Goal: Task Accomplishment & Management: Complete application form

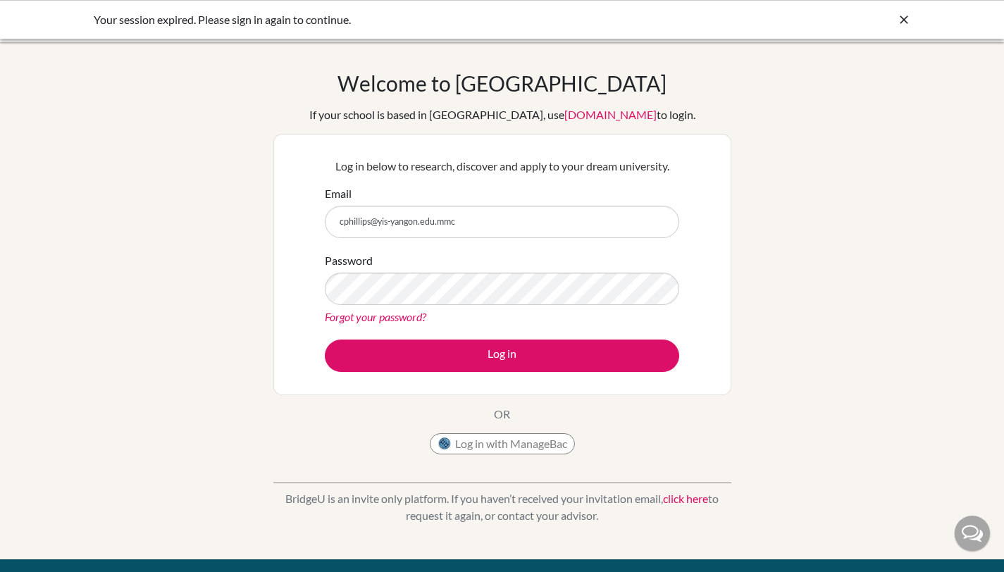
type input "[EMAIL_ADDRESS][DOMAIN_NAME]"
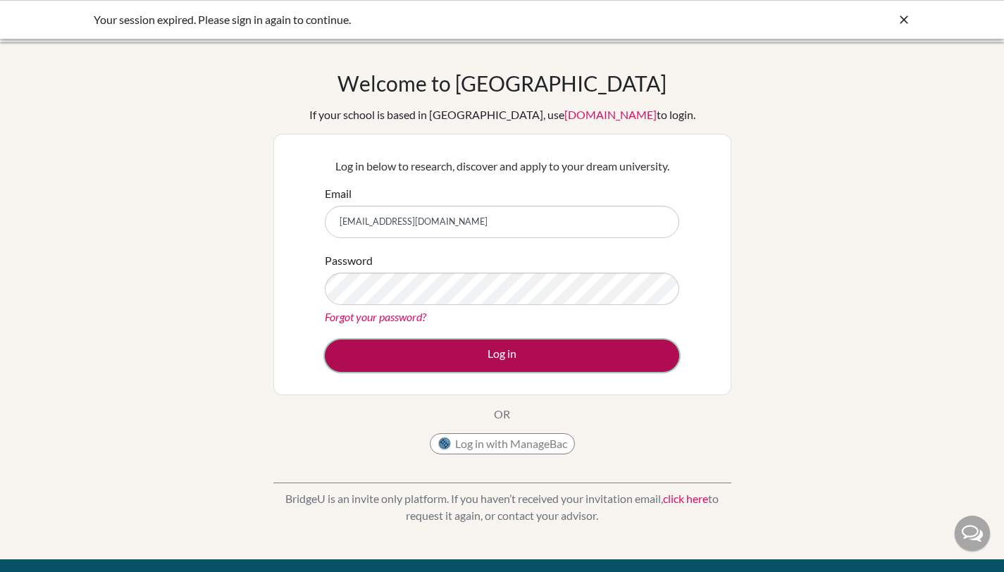
click at [487, 350] on button "Log in" at bounding box center [502, 356] width 355 height 32
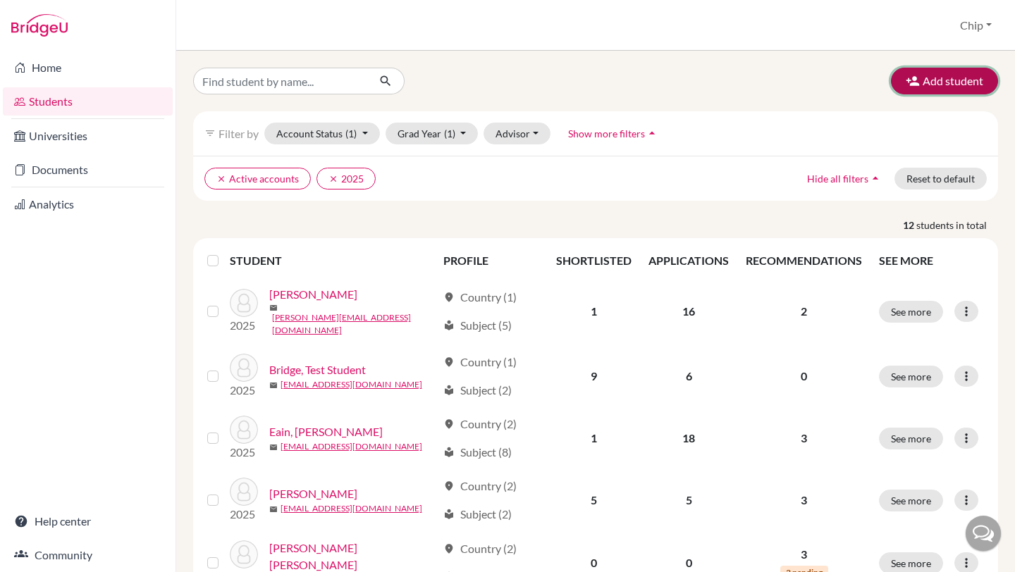
click at [924, 80] on button "Add student" at bounding box center [944, 81] width 107 height 27
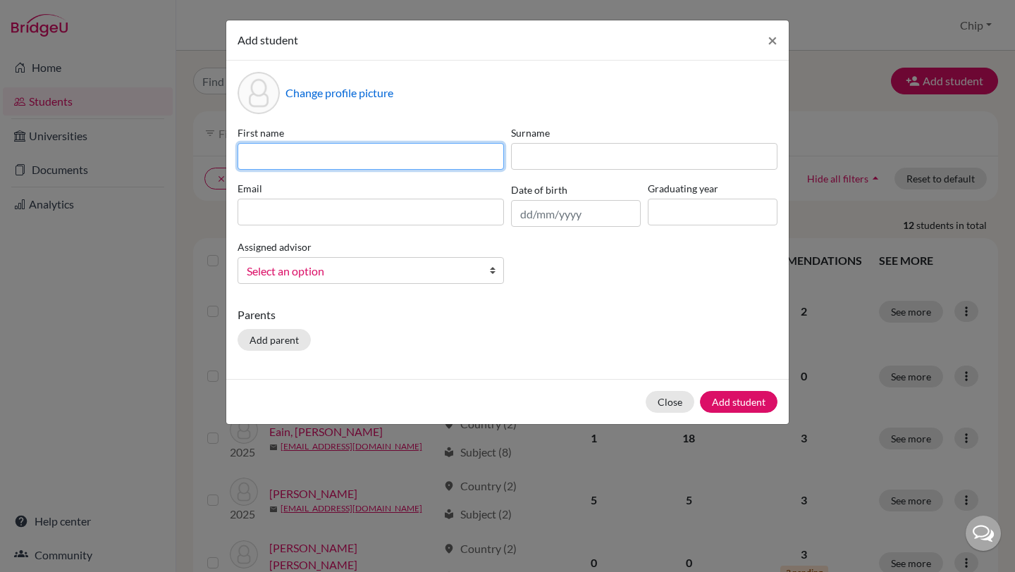
click at [271, 159] on input at bounding box center [371, 156] width 266 height 27
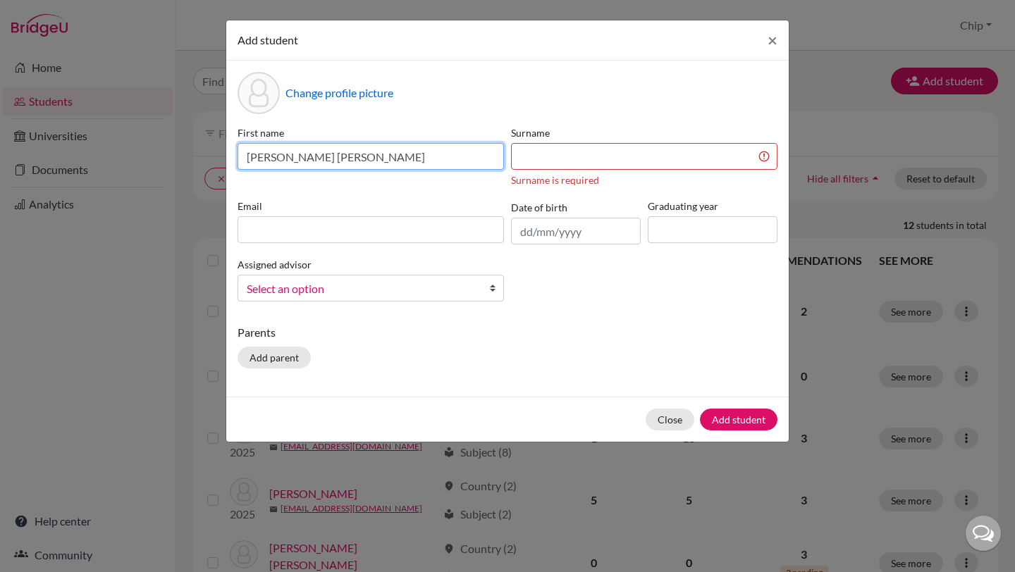
drag, startPoint x: 369, startPoint y: 159, endPoint x: 292, endPoint y: 161, distance: 76.9
click at [292, 161] on input "Kennedy Khaing Nay Yee" at bounding box center [371, 156] width 266 height 27
type input "Kennedy"
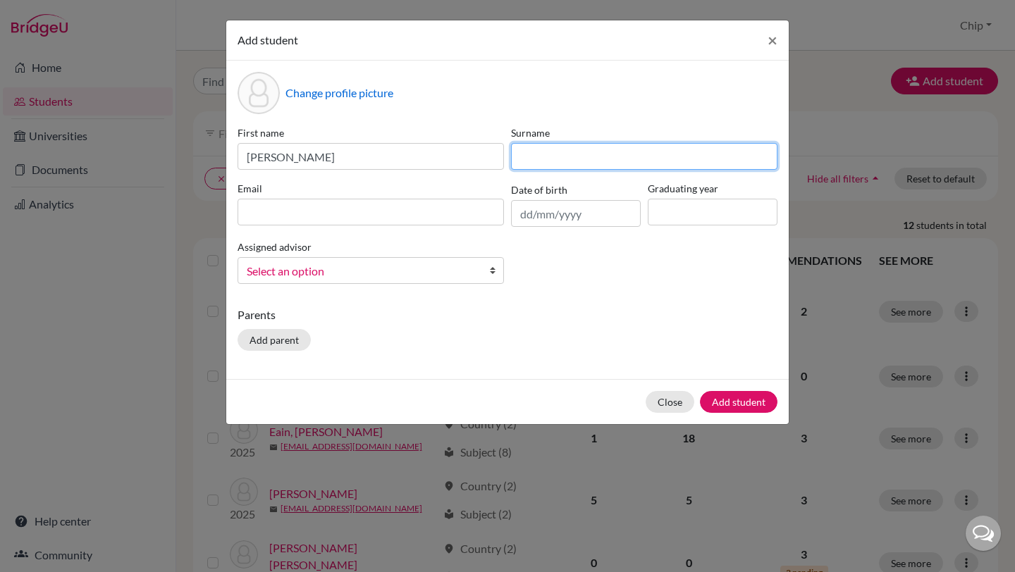
click at [524, 153] on input at bounding box center [644, 156] width 266 height 27
click at [528, 159] on input "Kaing" at bounding box center [644, 156] width 266 height 27
type input "Khaing"
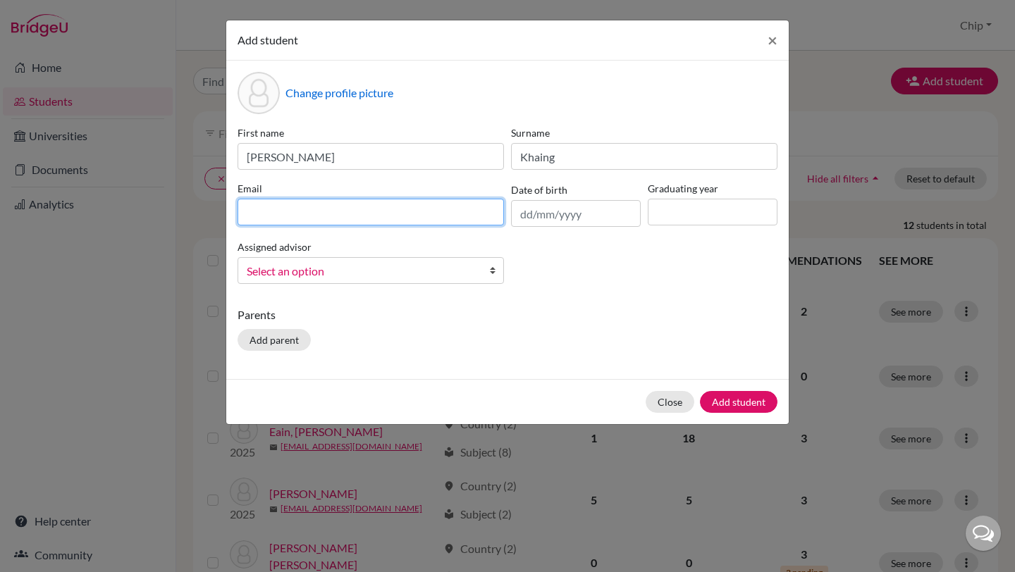
click at [259, 204] on input at bounding box center [371, 212] width 266 height 27
type input "k"
type input "knyee27@yis-yangon.edu.mm"
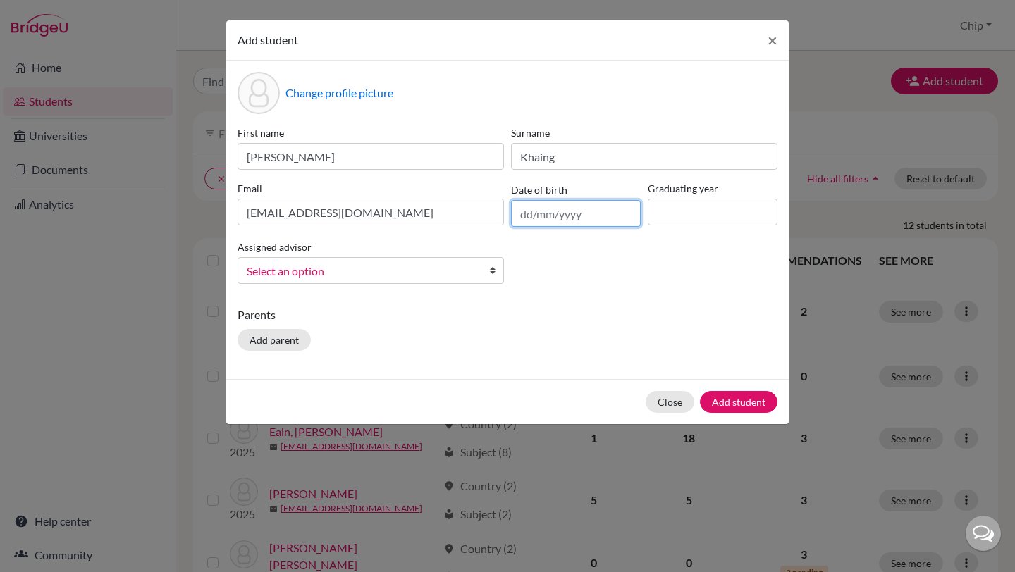
click at [529, 216] on input "text" at bounding box center [576, 213] width 130 height 27
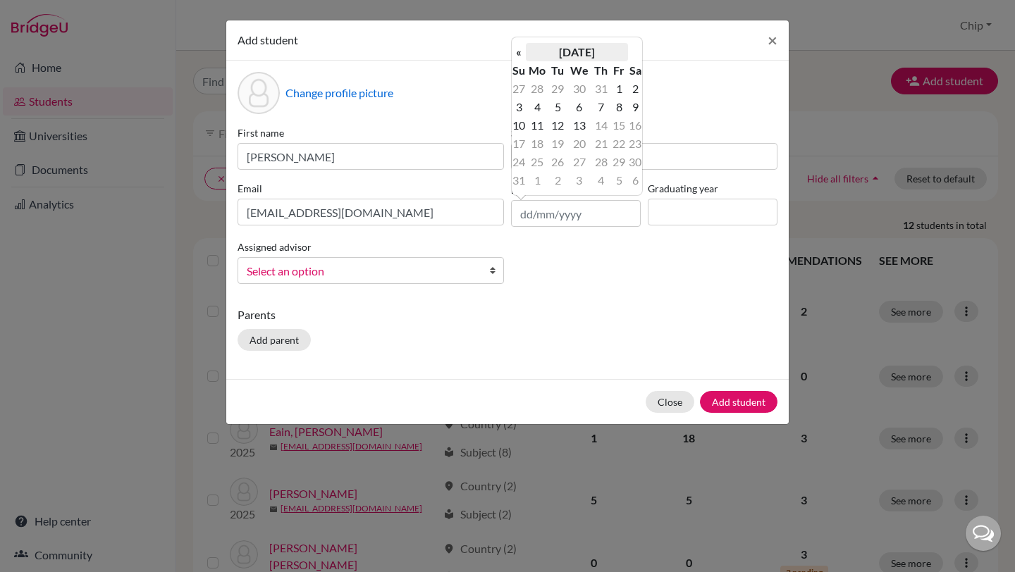
click at [572, 54] on th "August 2025" at bounding box center [577, 52] width 102 height 18
click at [578, 52] on th "2025" at bounding box center [577, 57] width 102 height 18
click at [570, 53] on th "2020-2029" at bounding box center [577, 57] width 102 height 18
click at [550, 87] on span "2000" at bounding box center [561, 87] width 30 height 38
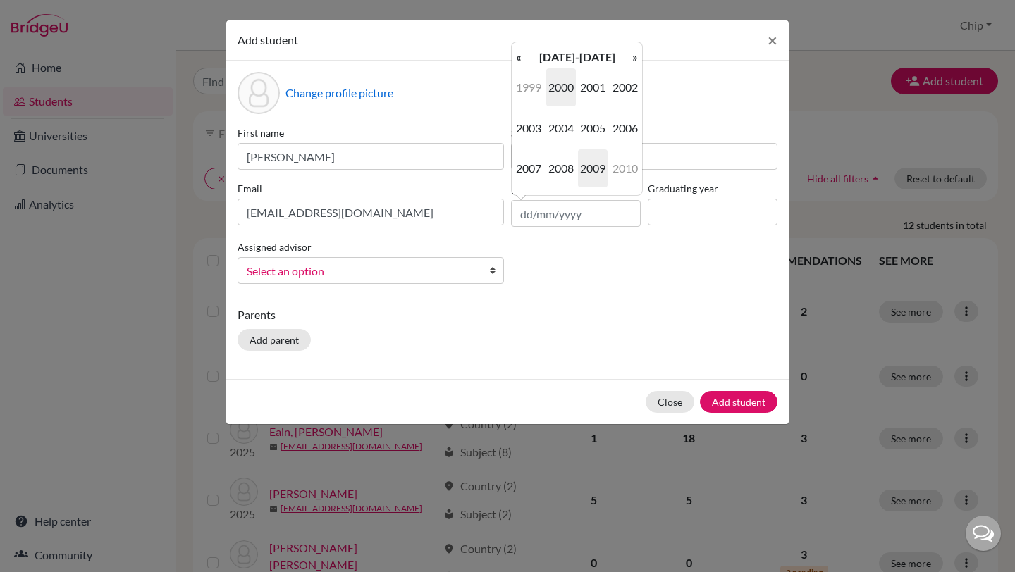
click at [593, 159] on span "2009" at bounding box center [593, 168] width 30 height 38
click at [593, 92] on span "Mar" at bounding box center [593, 87] width 30 height 38
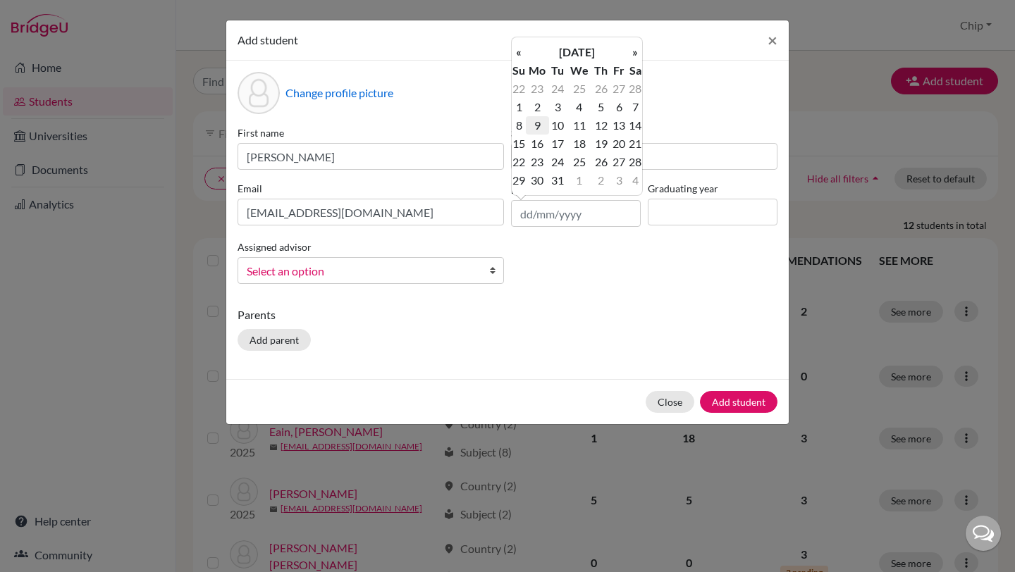
click at [535, 121] on td "9" at bounding box center [537, 125] width 23 height 18
type input "09/03/2009"
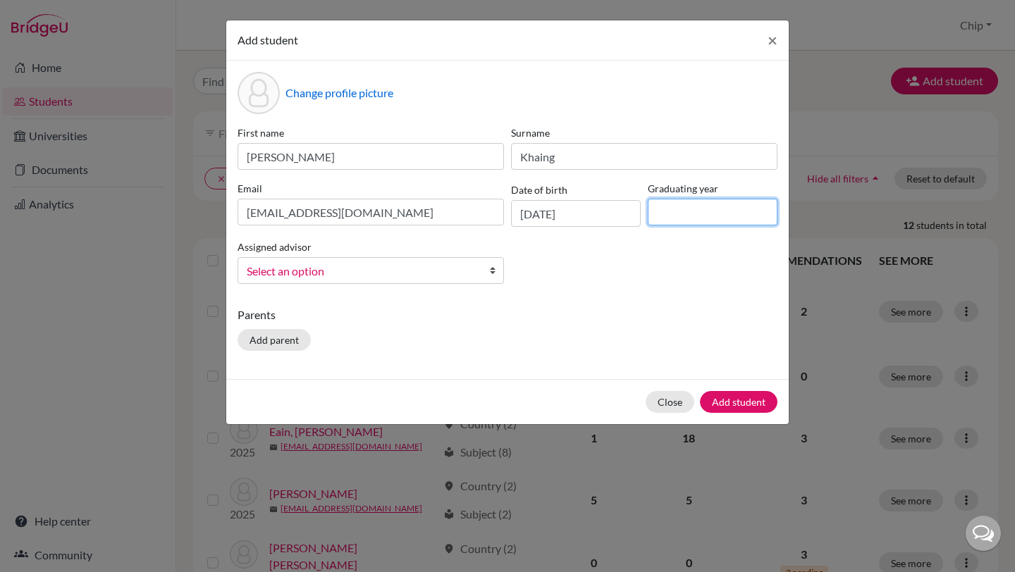
click at [689, 214] on input at bounding box center [713, 212] width 130 height 27
type input "2027"
click at [369, 269] on span "Select an option" at bounding box center [362, 271] width 230 height 18
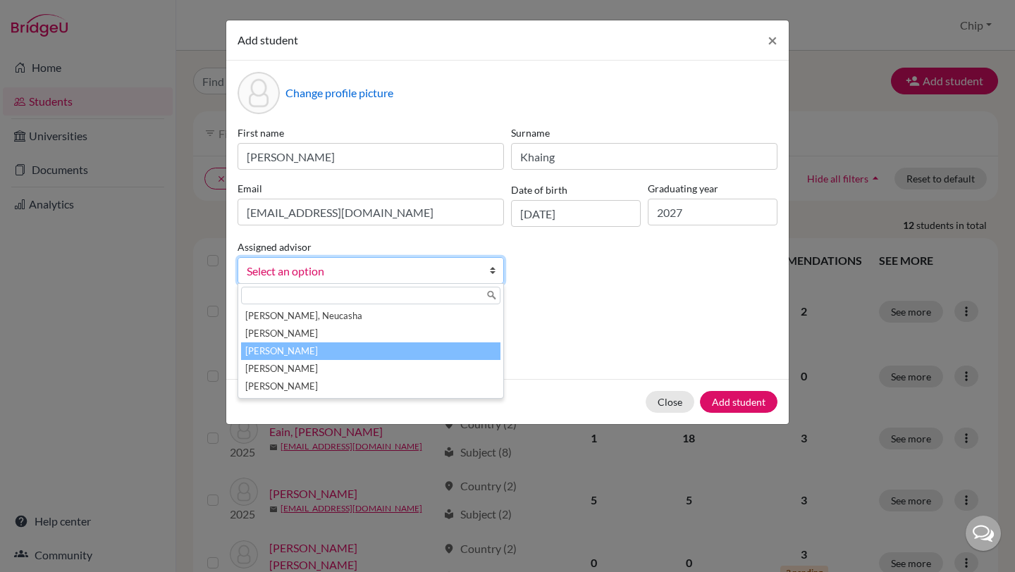
click at [333, 347] on li "Phillips, Chip" at bounding box center [370, 352] width 259 height 18
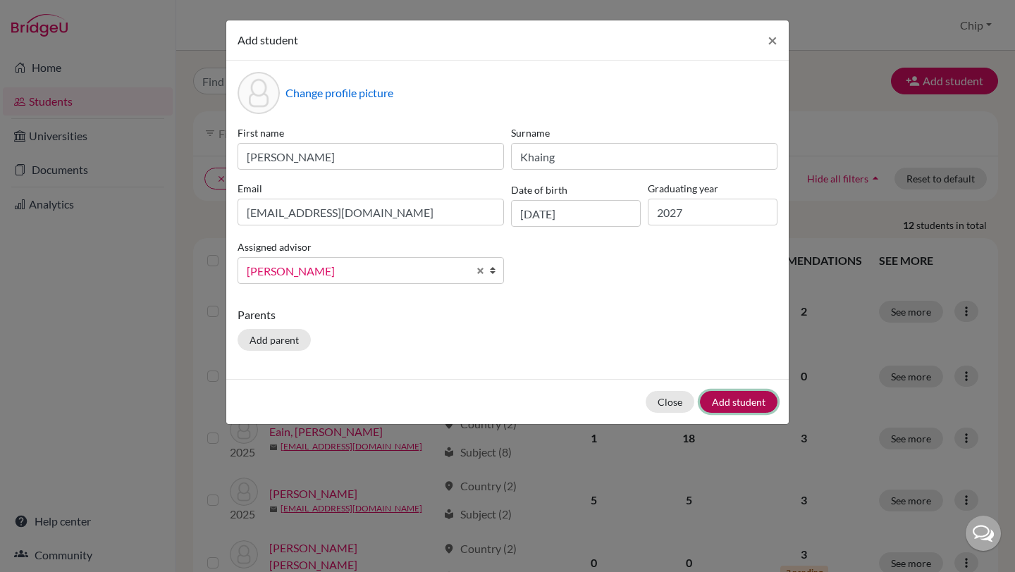
click at [727, 400] on button "Add student" at bounding box center [739, 402] width 78 height 22
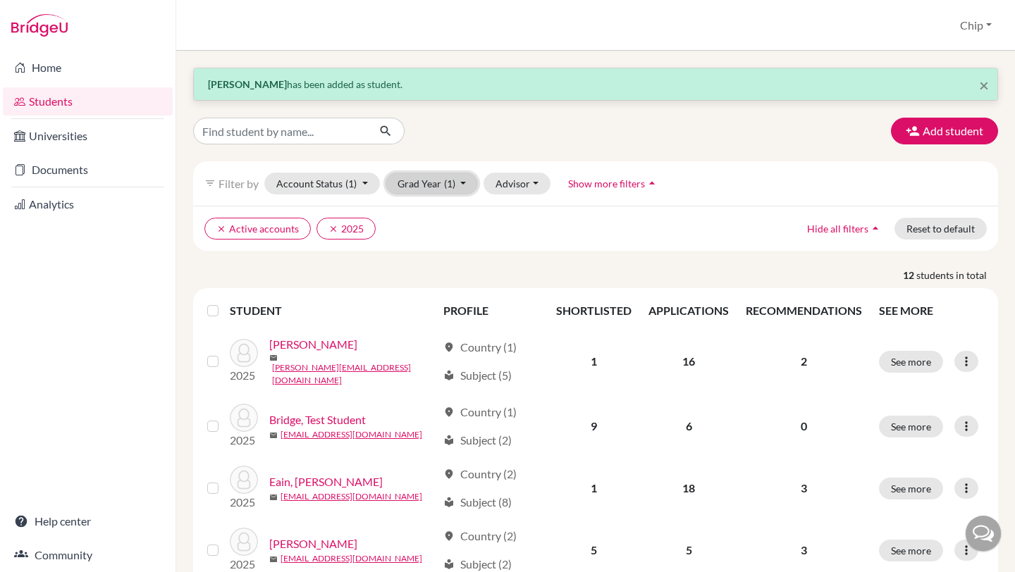
click at [462, 182] on button "Grad Year (1)" at bounding box center [432, 184] width 93 height 22
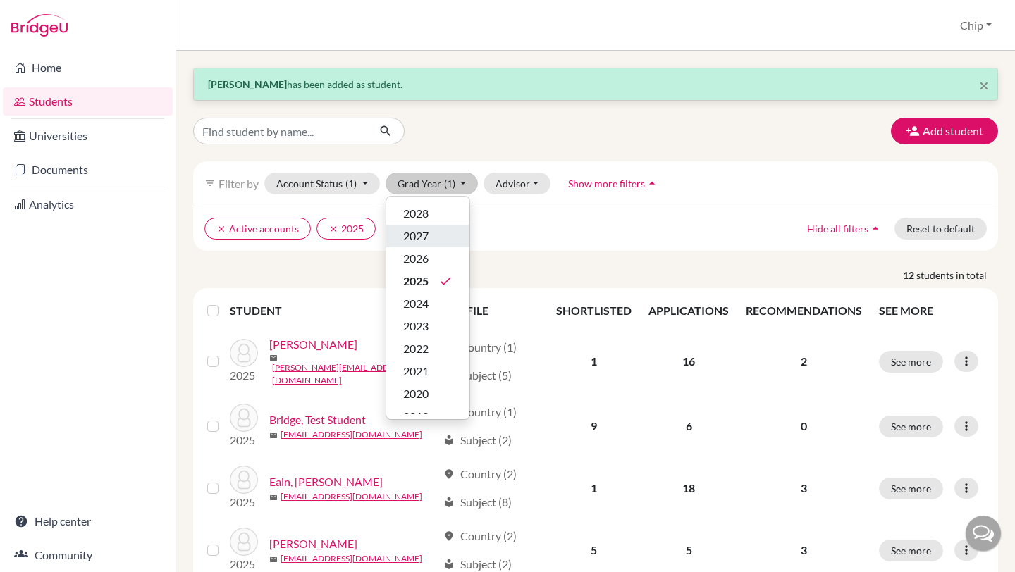
click at [432, 233] on div "2027" at bounding box center [427, 236] width 49 height 17
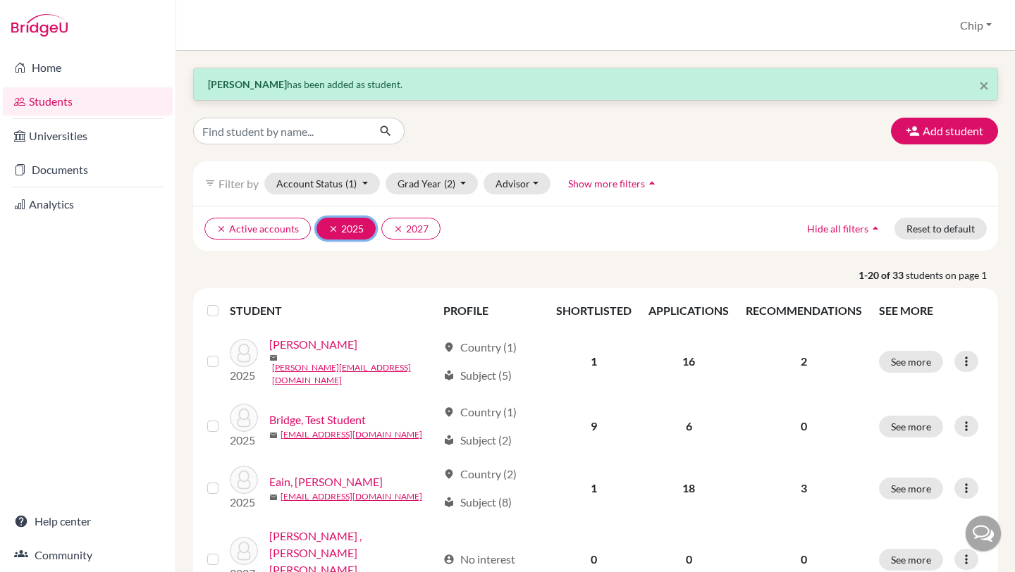
click at [335, 231] on icon "clear" at bounding box center [333, 229] width 10 height 10
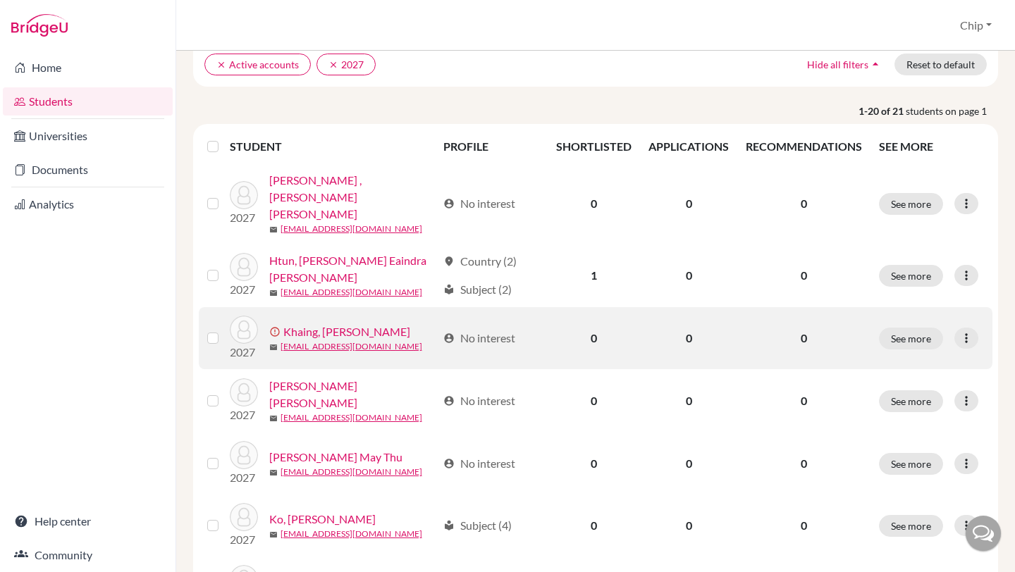
scroll to position [165, 0]
click at [304, 323] on link "Khaing, Kennedy" at bounding box center [346, 331] width 127 height 17
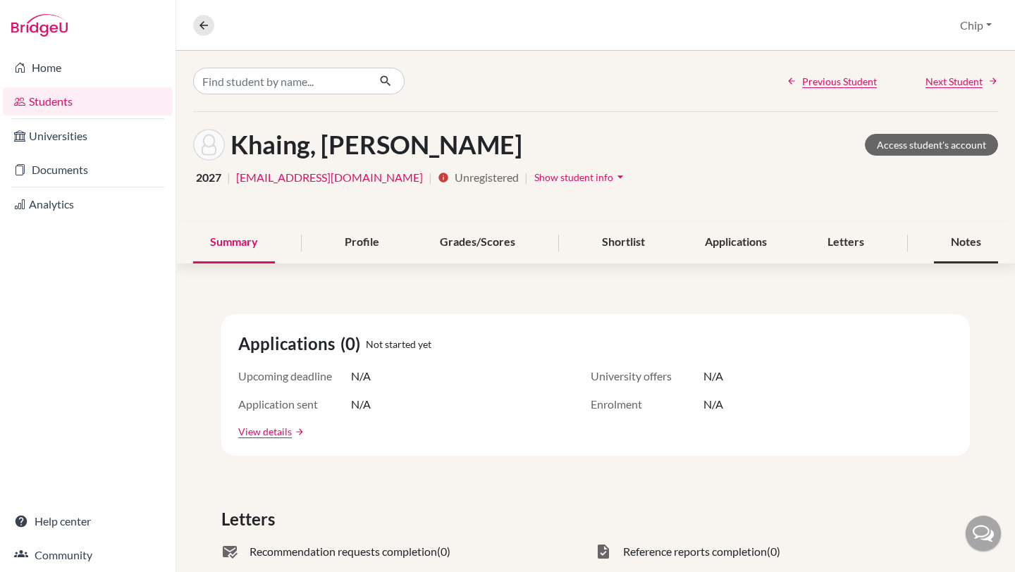
click at [955, 244] on div "Notes" at bounding box center [966, 243] width 64 height 42
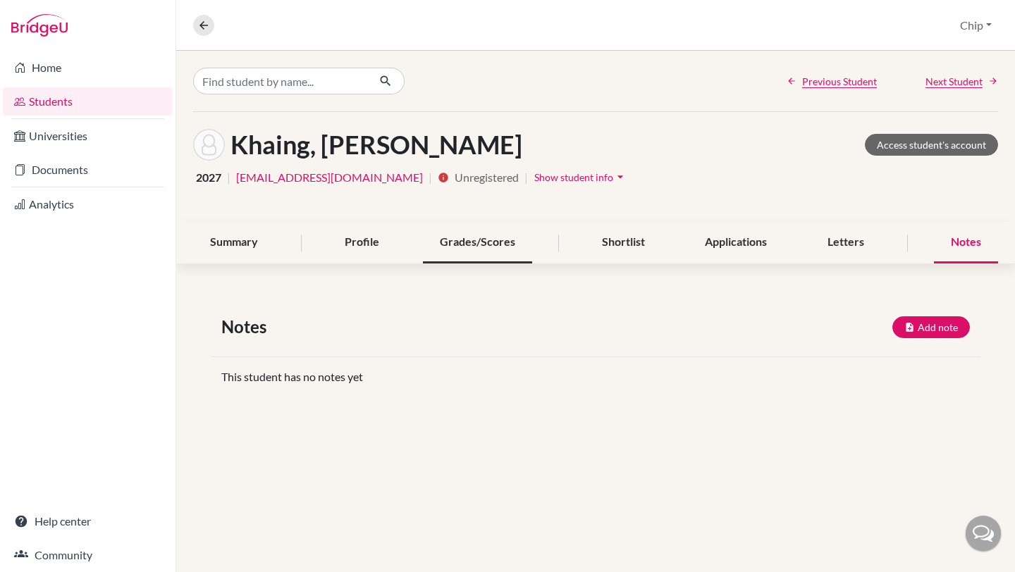
click at [481, 242] on div "Grades/Scores" at bounding box center [477, 243] width 109 height 42
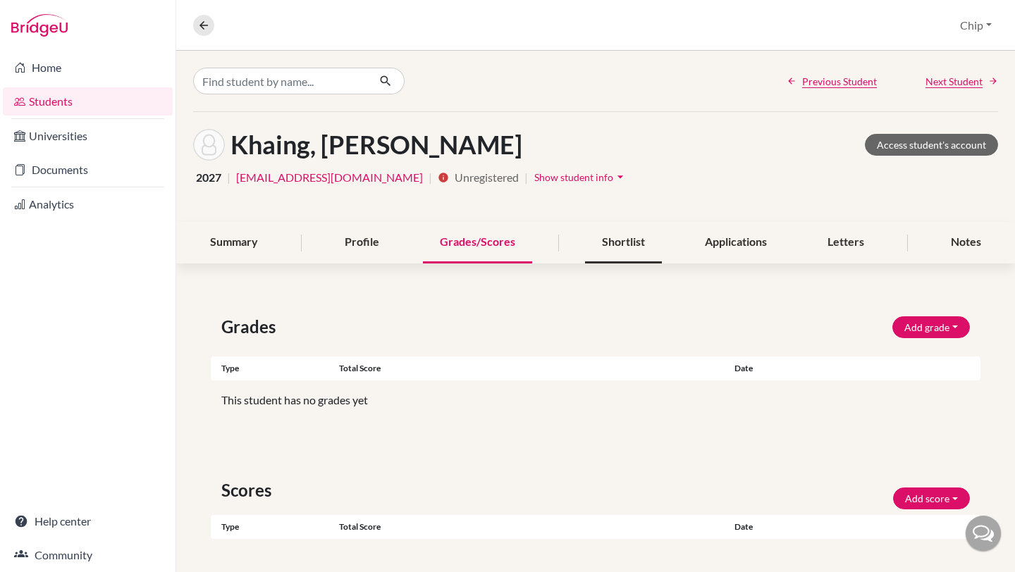
click at [611, 250] on div "Shortlist" at bounding box center [623, 243] width 77 height 42
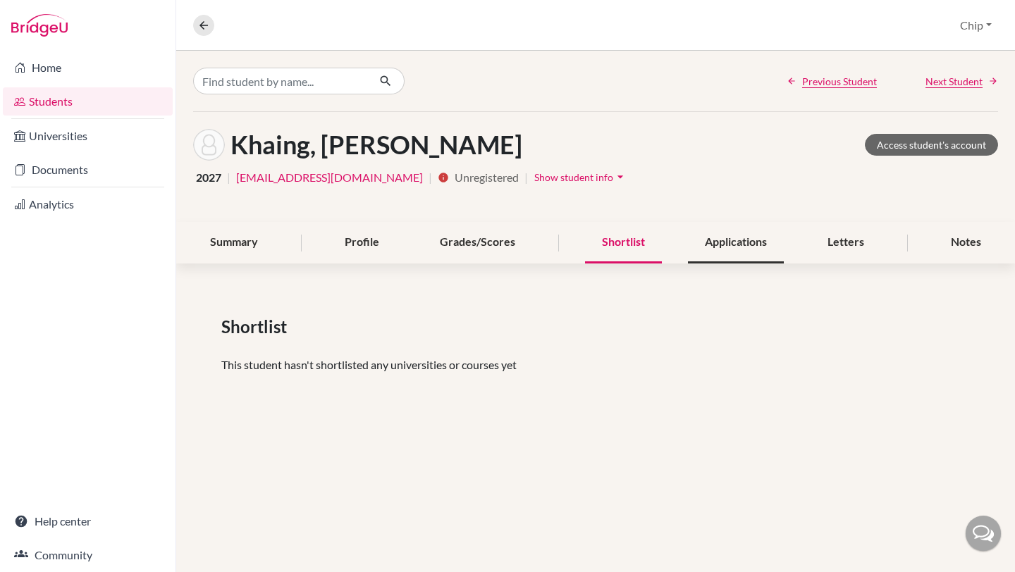
click at [722, 242] on div "Applications" at bounding box center [736, 243] width 96 height 42
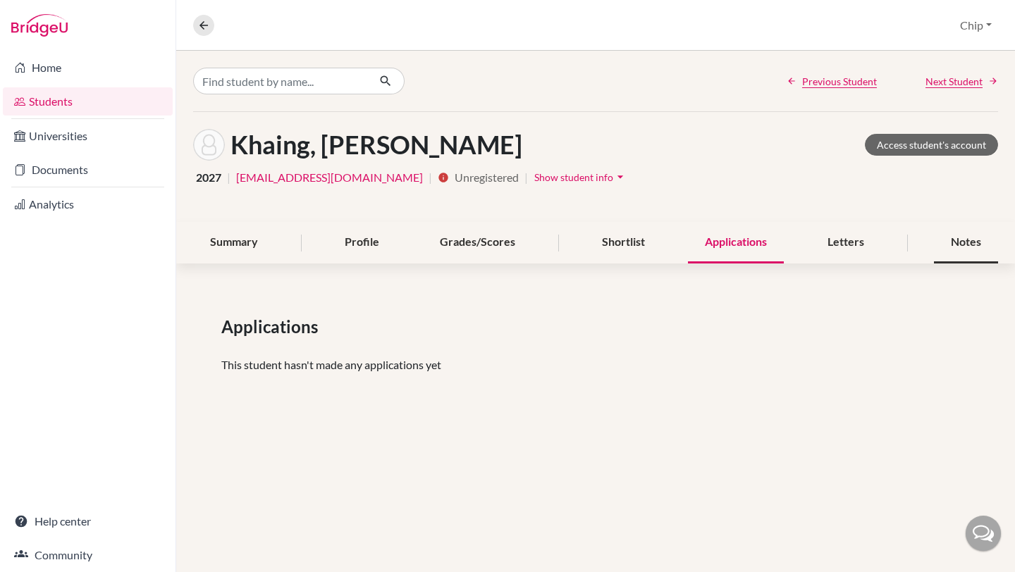
click at [951, 233] on div "Notes" at bounding box center [966, 243] width 64 height 42
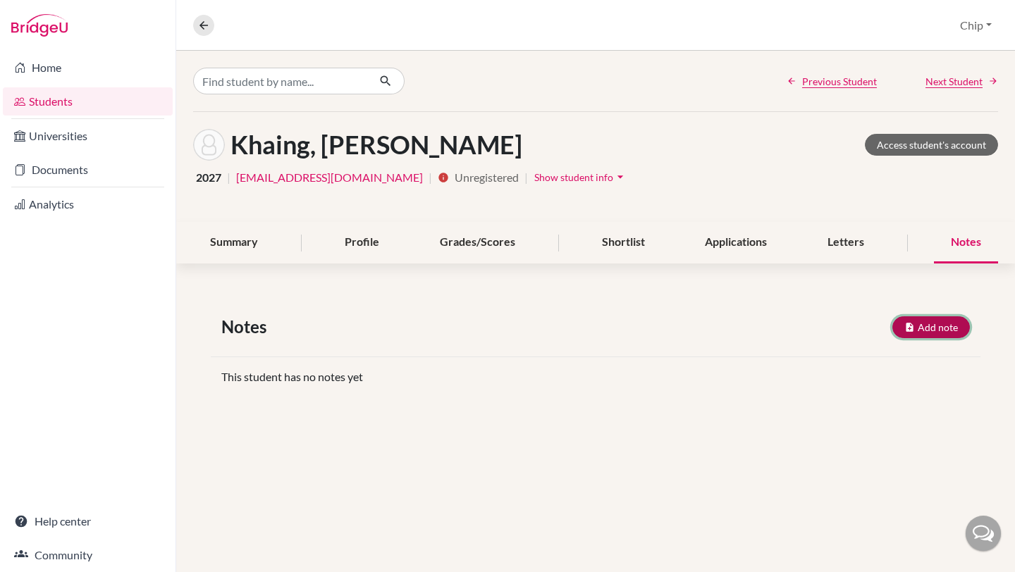
click at [930, 321] on button "Add note" at bounding box center [931, 327] width 78 height 22
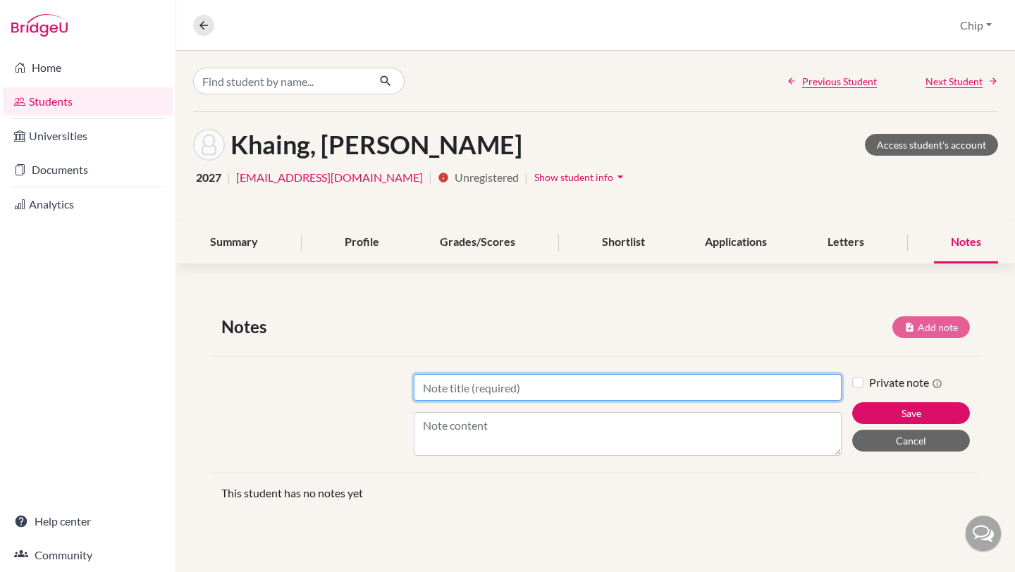
click at [458, 389] on input "Title" at bounding box center [628, 387] width 428 height 27
type input "August 13, 2025 Initial Meeting"
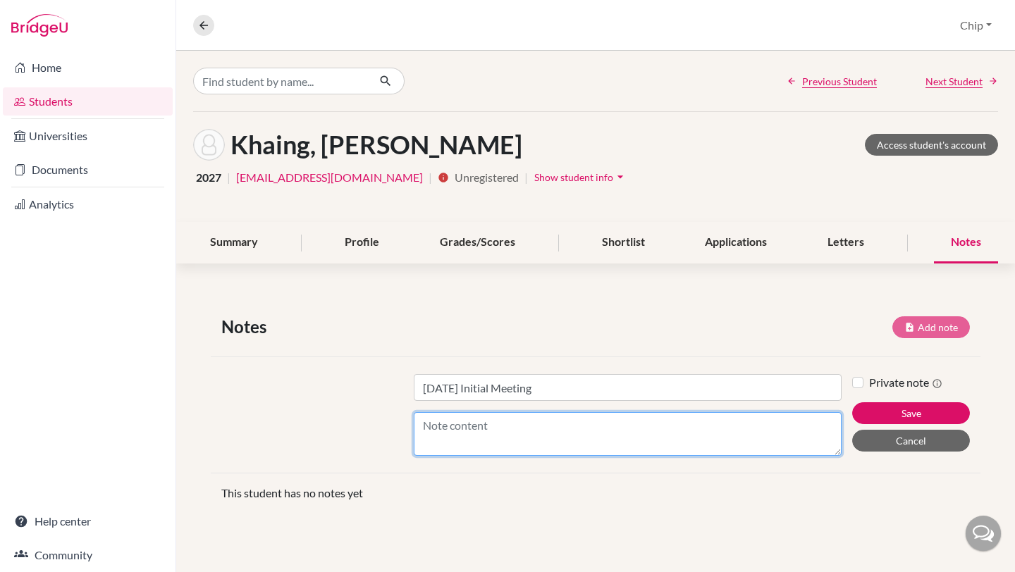
click at [433, 418] on textarea "Content" at bounding box center [628, 434] width 428 height 44
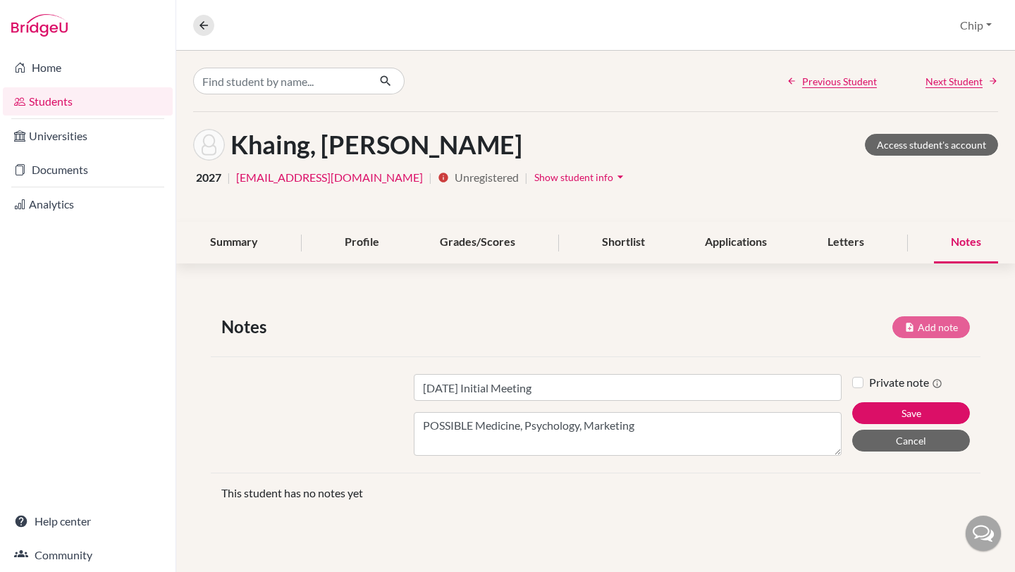
click at [338, 418] on div at bounding box center [307, 415] width 192 height 82
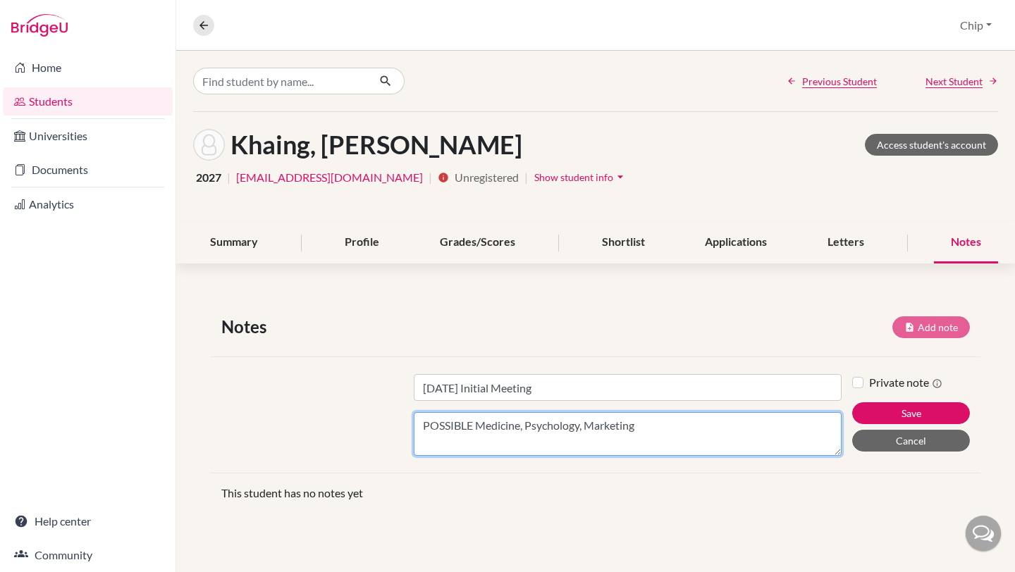
click at [653, 430] on textarea "POSSIBLE Medicine, Psychology, Marketing" at bounding box center [628, 434] width 428 height 44
type textarea "POSSIBLE Medicine, Psychology, Marketing Dream school Yale, no other thoughts y…"
